Goal: Check status: Check status

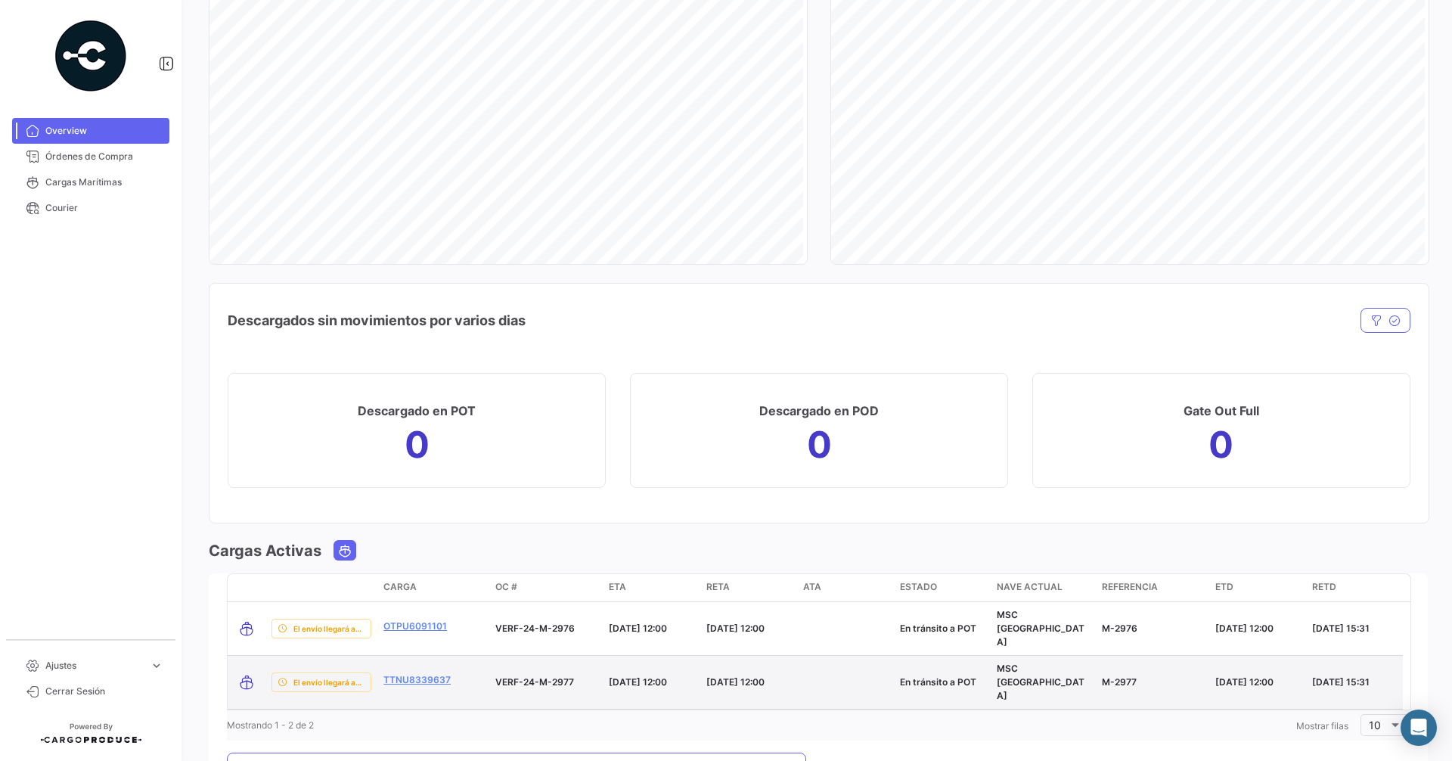
scroll to position [1353, 0]
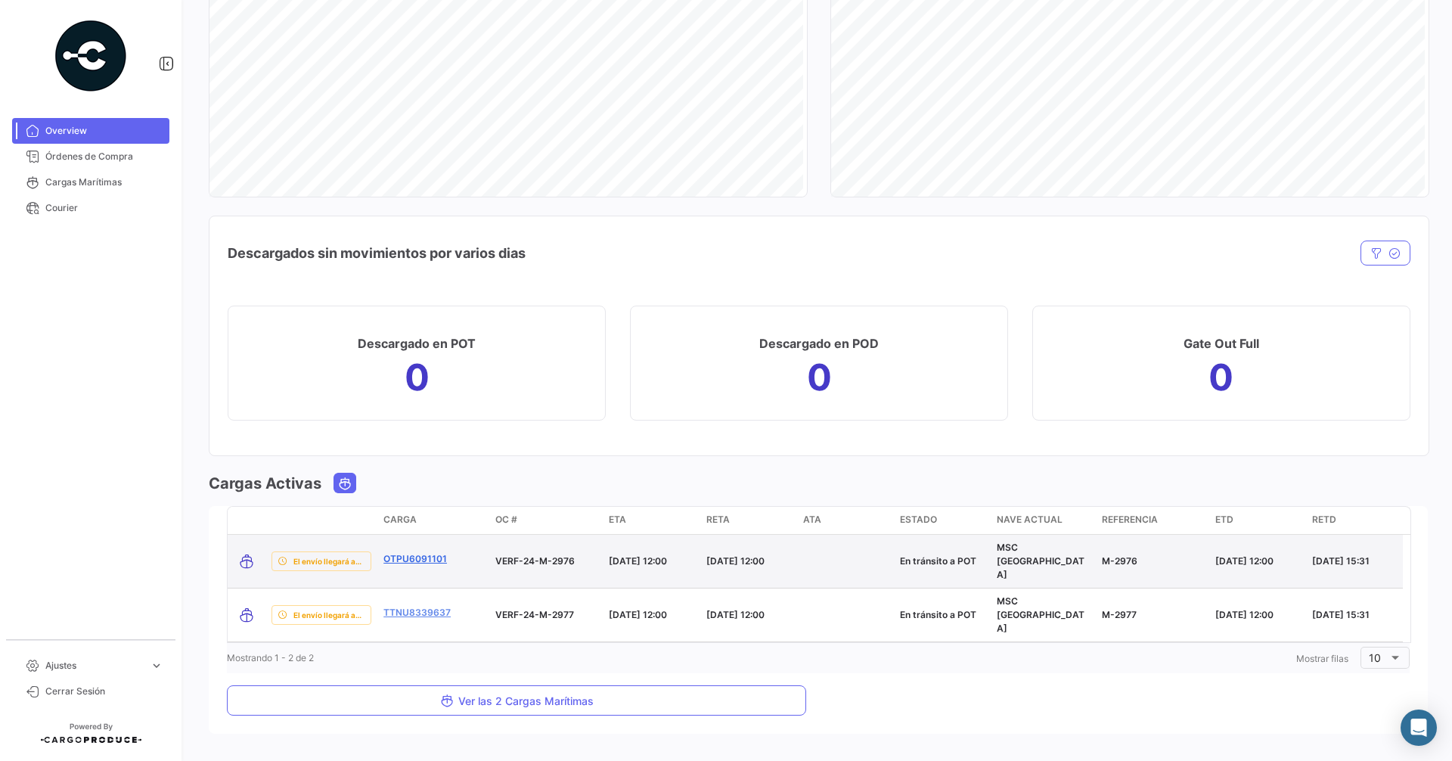
click at [417, 552] on link "OTPU6091101" at bounding box center [415, 559] width 64 height 14
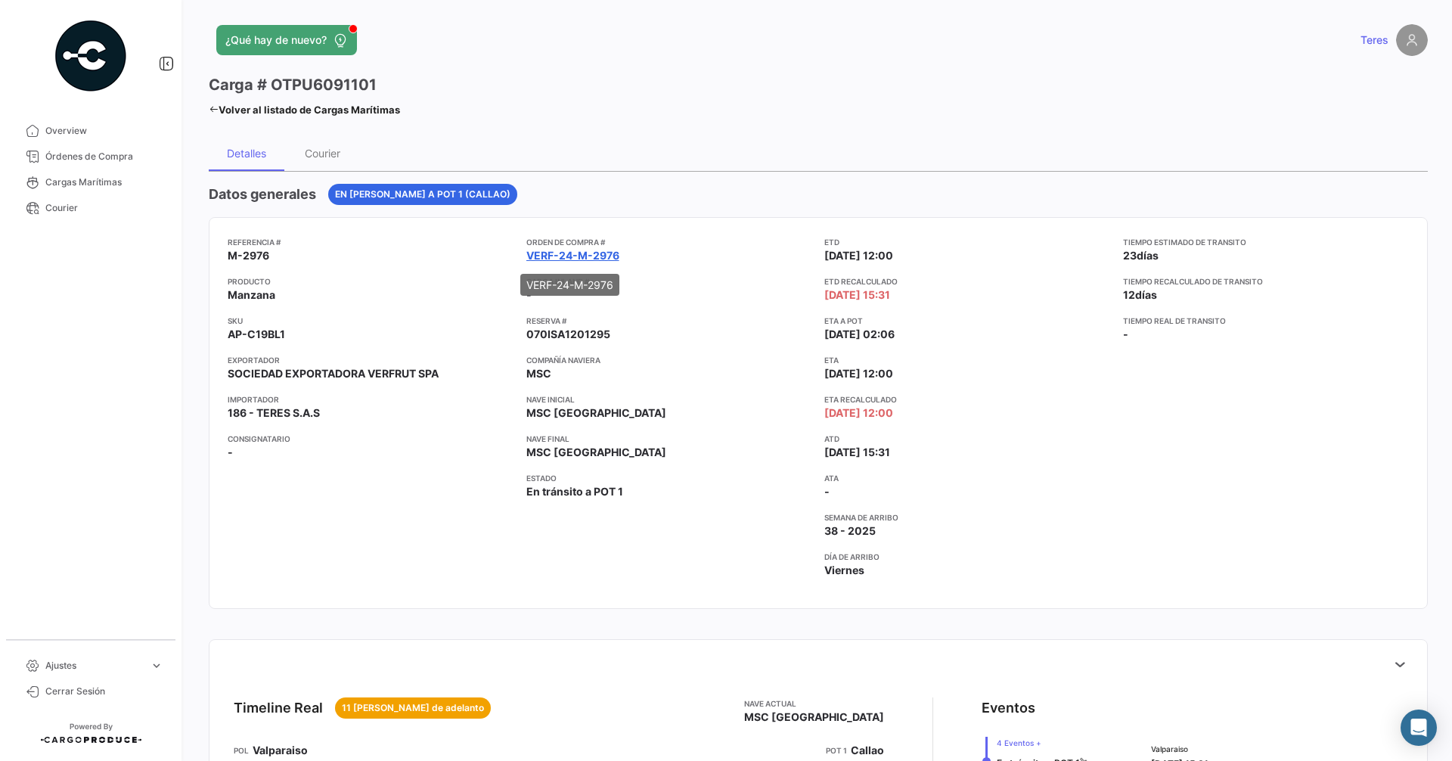
click at [583, 259] on link "VERF-24-M-2976" at bounding box center [572, 255] width 93 height 15
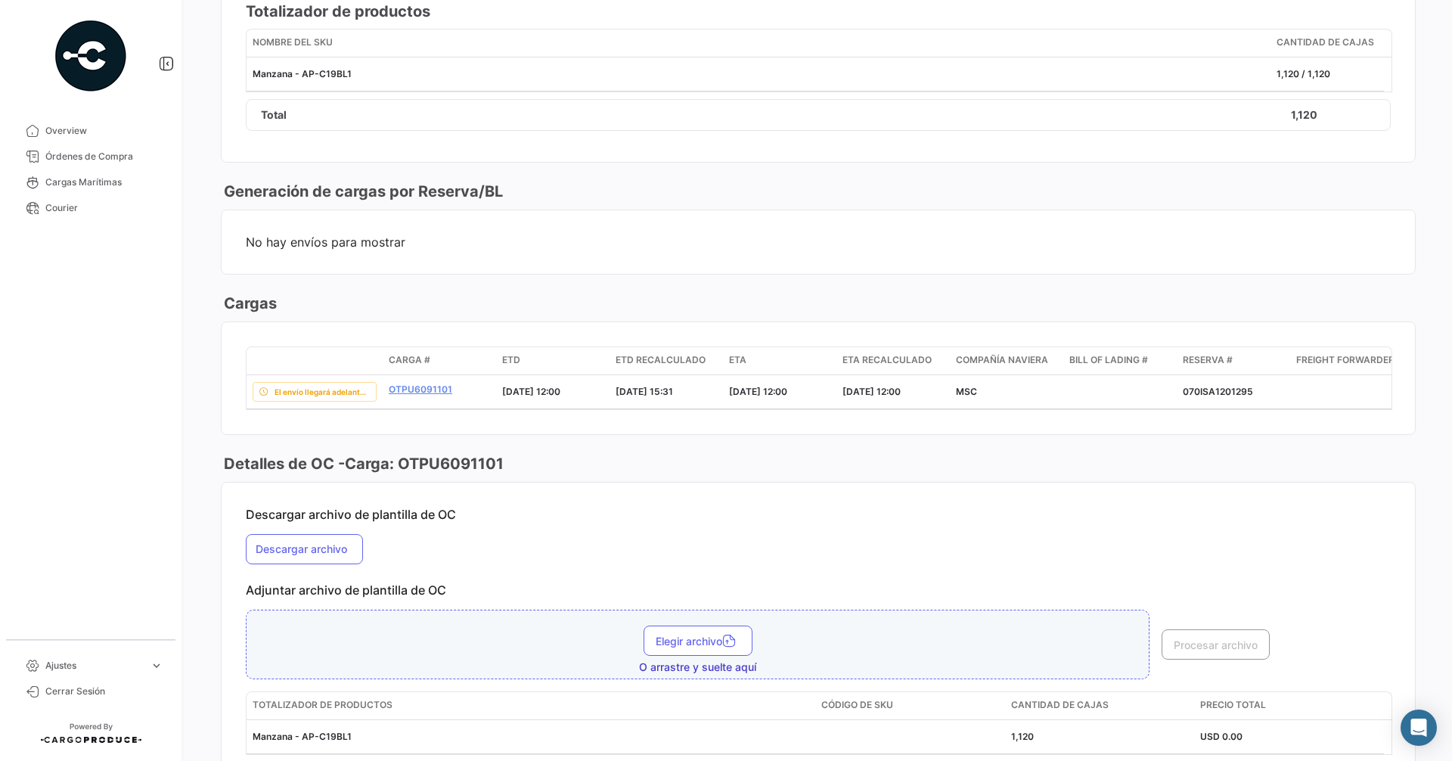
scroll to position [907, 0]
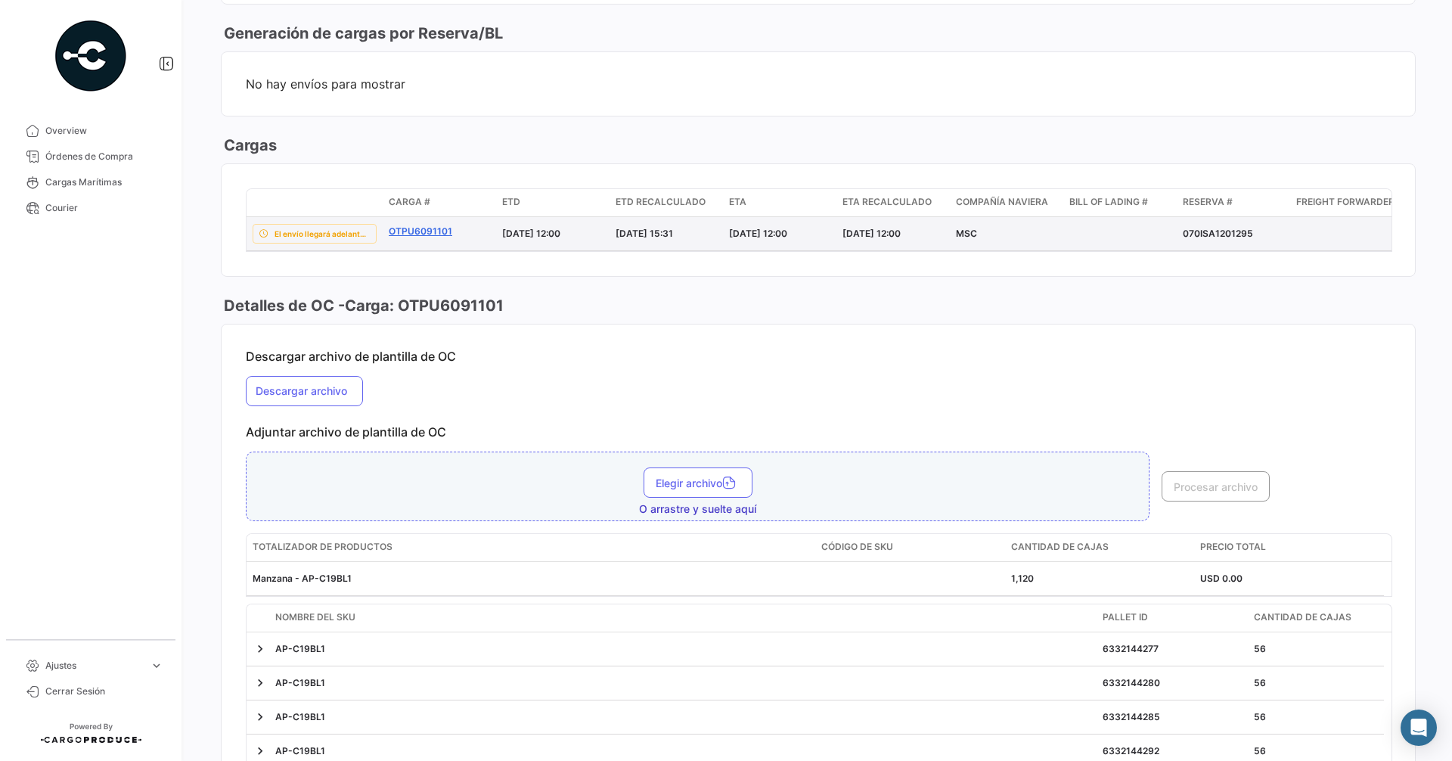
click at [426, 233] on link "OTPU6091101" at bounding box center [439, 232] width 101 height 14
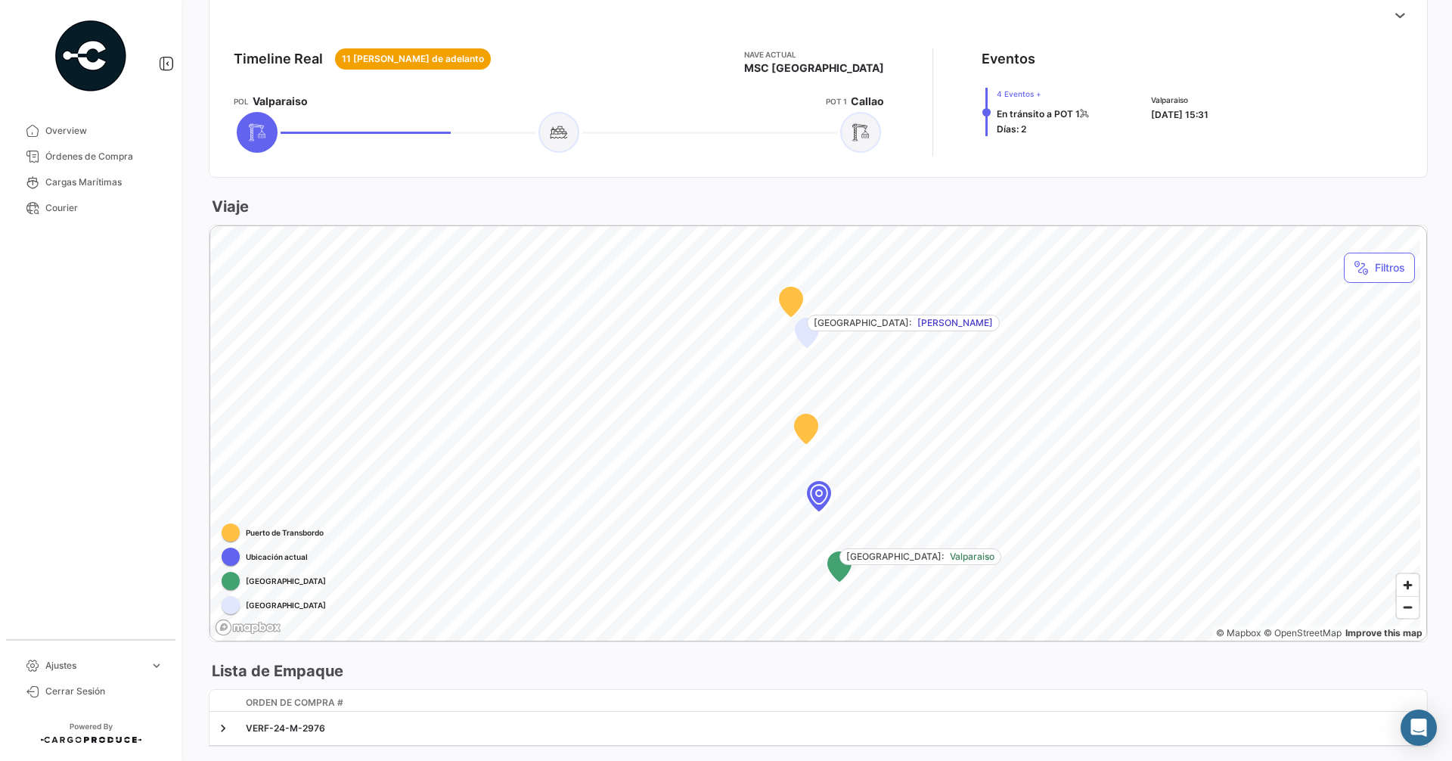
scroll to position [689, 0]
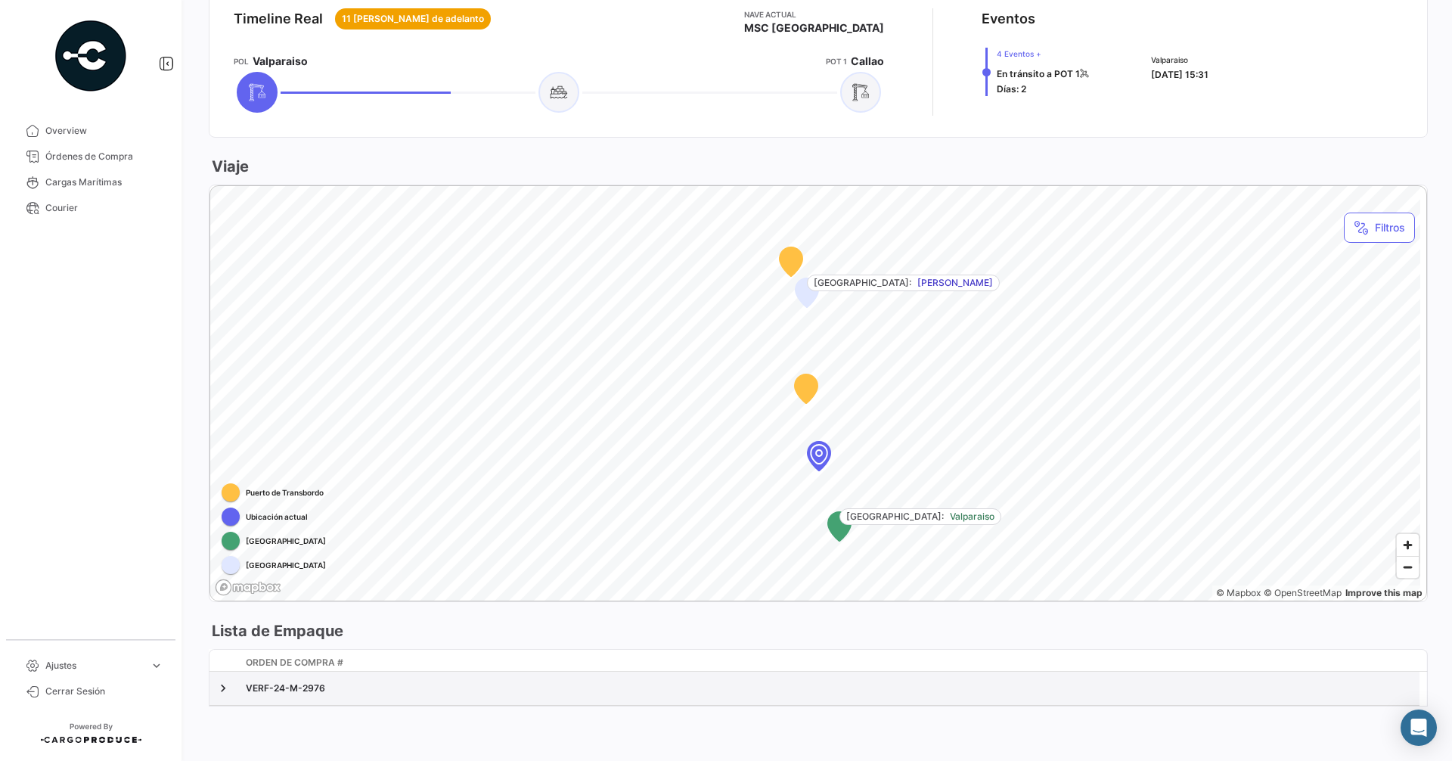
click at [247, 687] on div "VERF-24-M-2976" at bounding box center [829, 688] width 1167 height 14
click at [221, 690] on link at bounding box center [222, 688] width 15 height 15
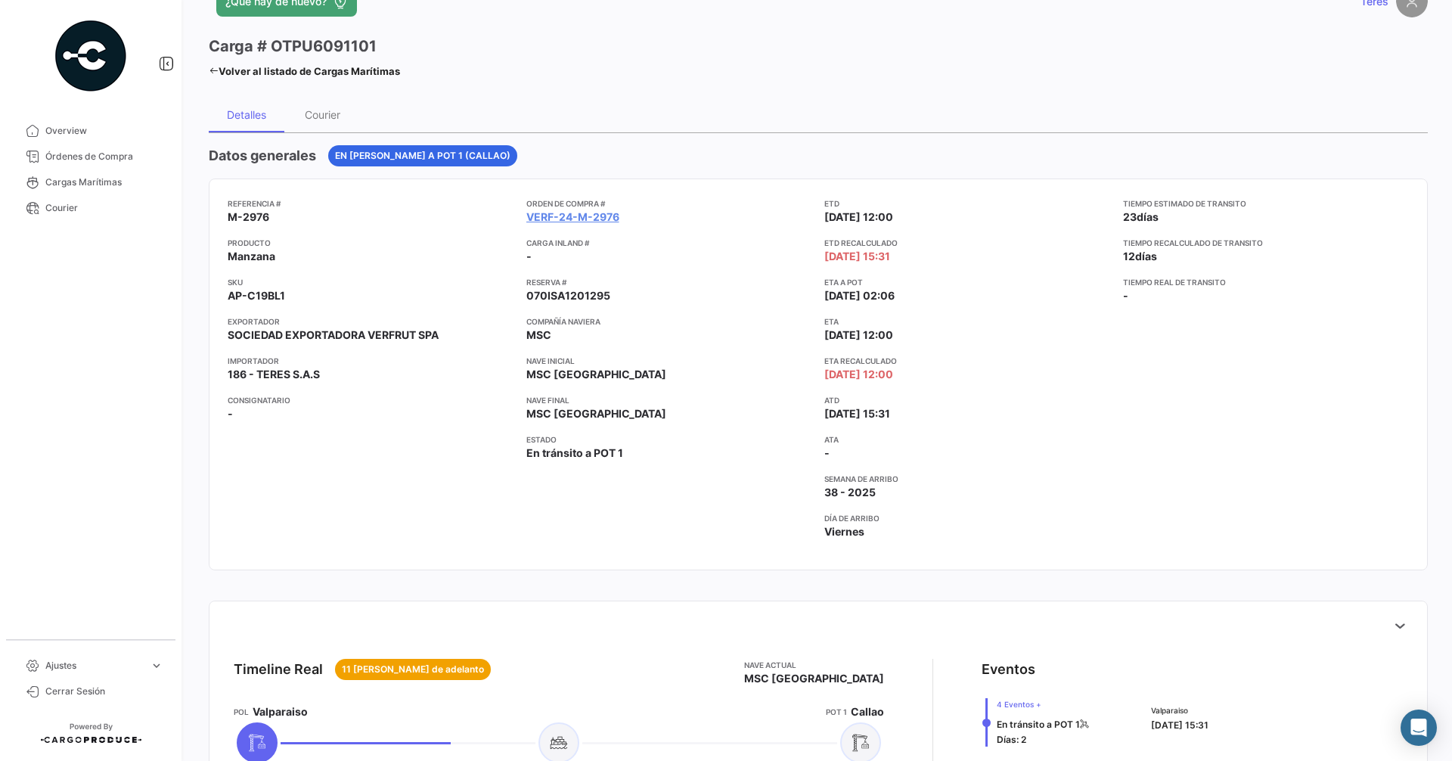
scroll to position [0, 0]
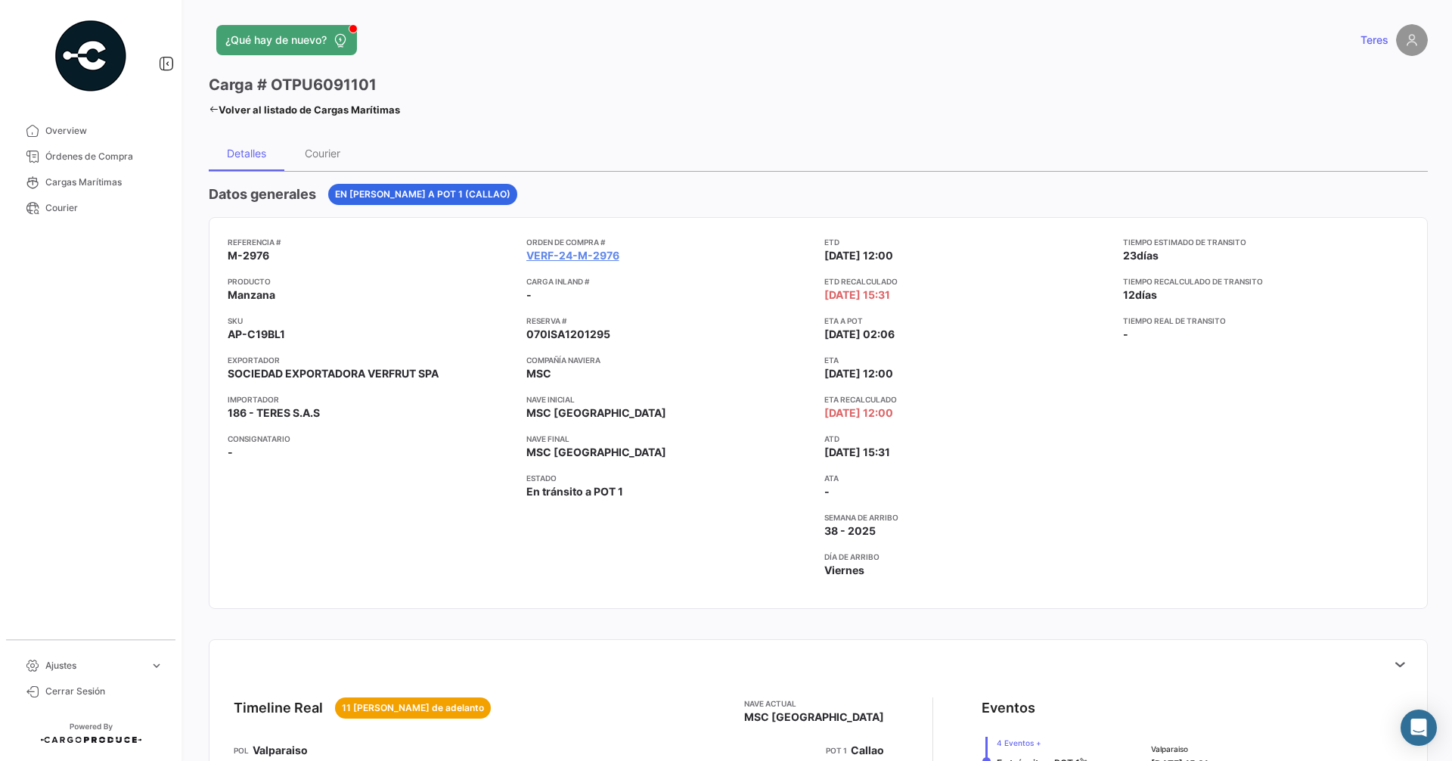
click at [215, 106] on link "Volver al listado de Cargas Marítimas" at bounding box center [304, 109] width 191 height 21
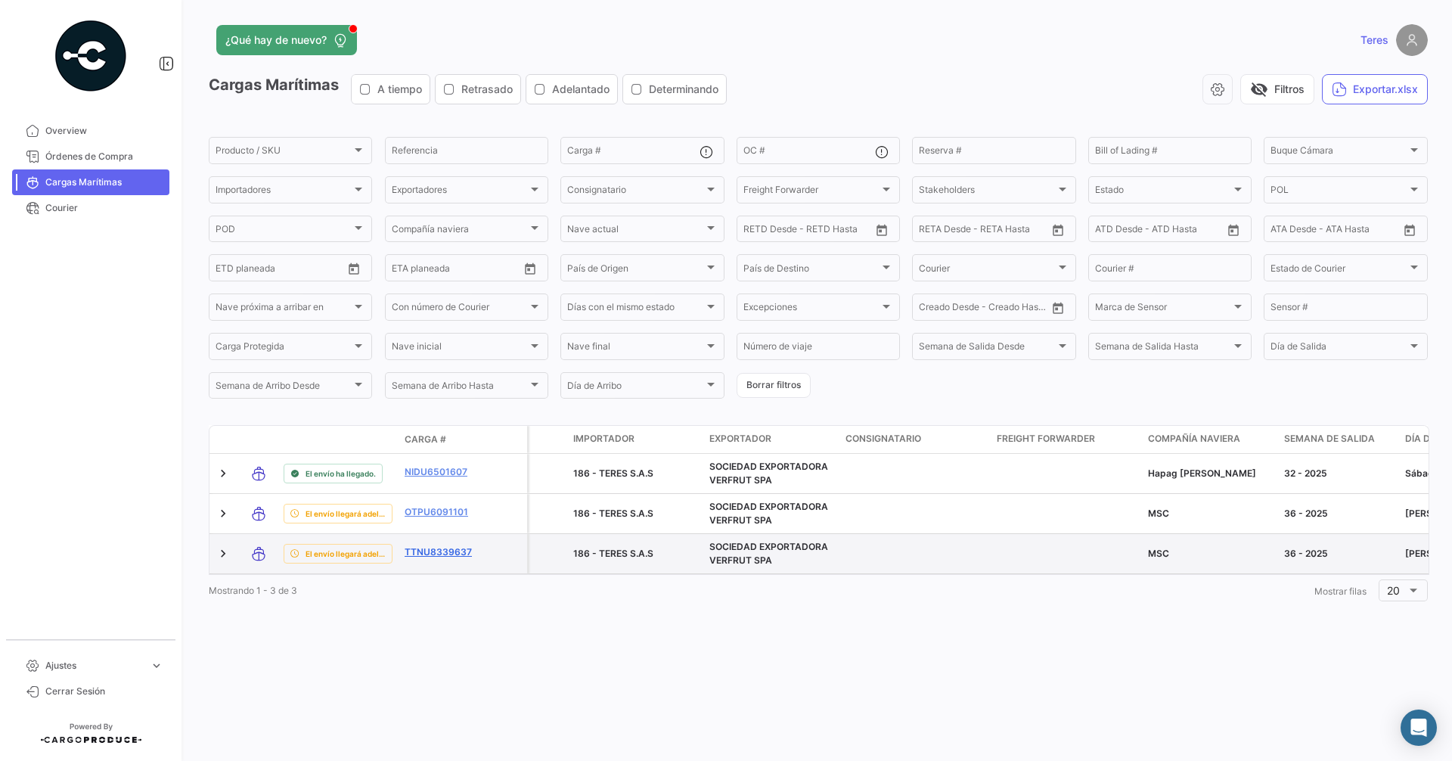
click at [428, 550] on link "TTNU8339637" at bounding box center [444, 552] width 79 height 14
